Goal: Navigation & Orientation: Find specific page/section

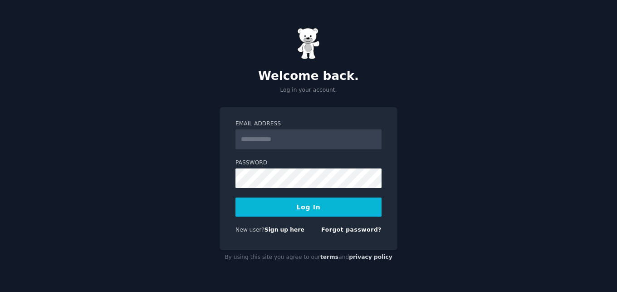
click at [289, 141] on input "Email Address" at bounding box center [308, 139] width 146 height 20
click at [289, 140] on input "Email Address" at bounding box center [308, 139] width 146 height 20
type input "**********"
click at [318, 210] on button "Log In" at bounding box center [308, 206] width 146 height 19
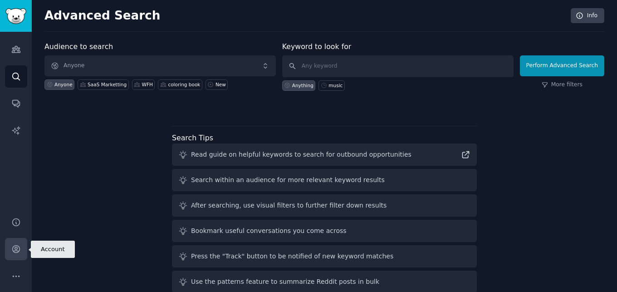
click at [17, 250] on icon "Sidebar" at bounding box center [16, 249] width 10 height 10
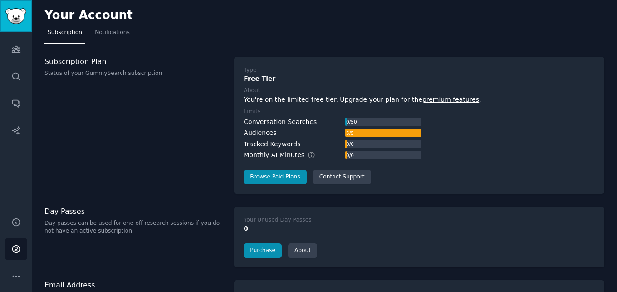
click at [21, 16] on img "Sidebar" at bounding box center [15, 16] width 21 height 16
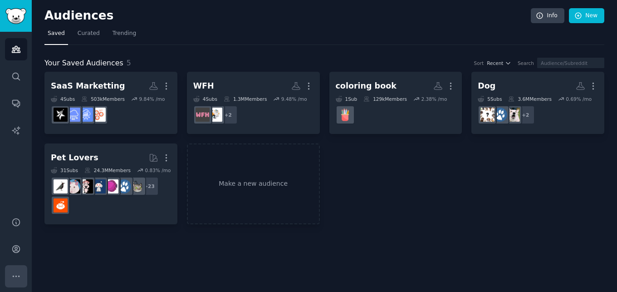
click at [20, 271] on icon "Sidebar" at bounding box center [16, 276] width 10 height 10
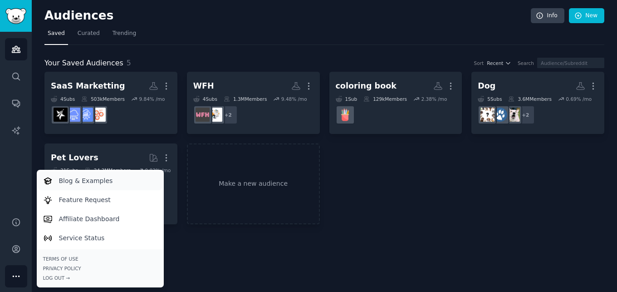
click at [112, 178] on link "Blog & Examples" at bounding box center [100, 180] width 124 height 19
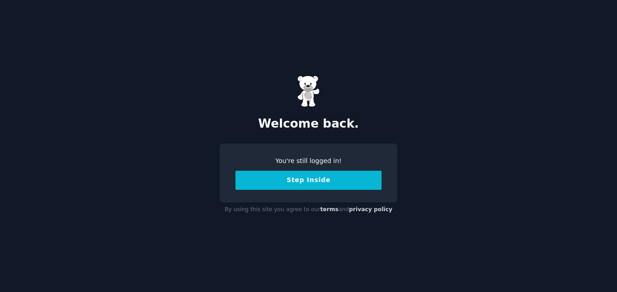
click at [291, 176] on button "Step Inside" at bounding box center [308, 180] width 146 height 19
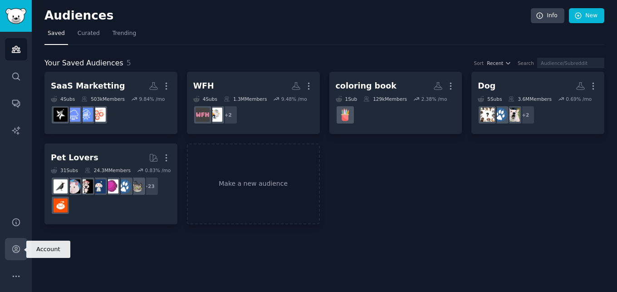
click at [15, 249] on icon "Sidebar" at bounding box center [16, 249] width 10 height 10
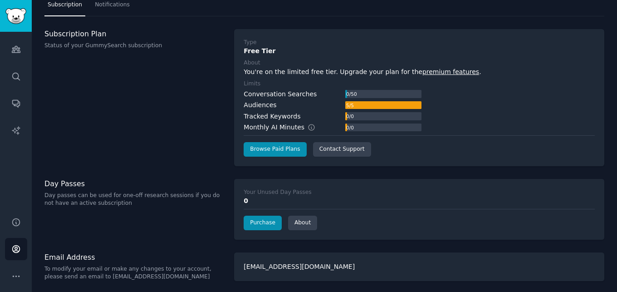
scroll to position [28, 0]
click at [9, 280] on button "More" at bounding box center [16, 276] width 22 height 22
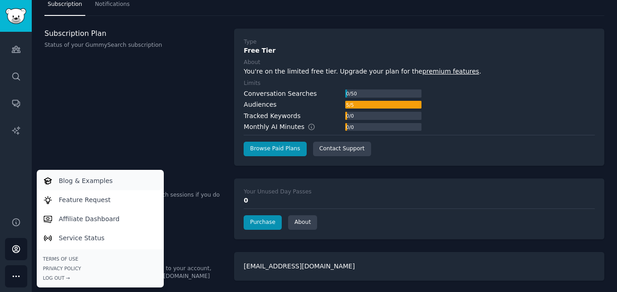
click at [97, 184] on p "Blog & Examples" at bounding box center [86, 181] width 54 height 10
click at [5, 48] on link "Audiences" at bounding box center [16, 49] width 22 height 22
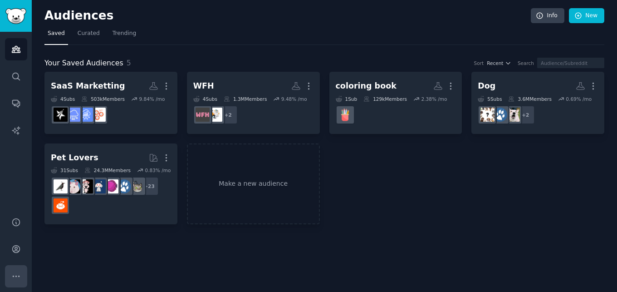
click at [17, 272] on icon "Sidebar" at bounding box center [16, 276] width 10 height 10
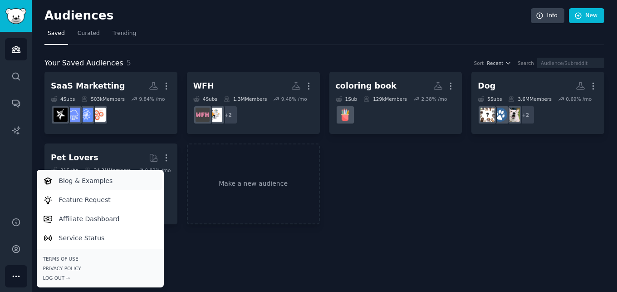
click at [91, 183] on p "Blog & Examples" at bounding box center [86, 181] width 54 height 10
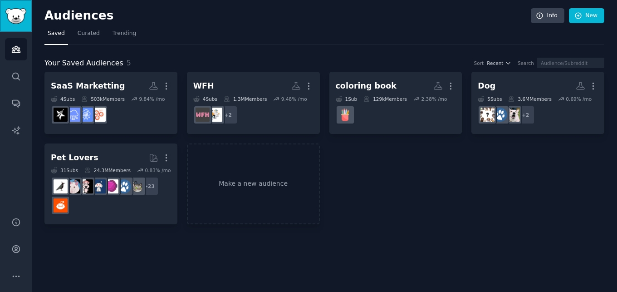
click at [6, 20] on img "Sidebar" at bounding box center [15, 16] width 21 height 16
